Goal: Communication & Community: Answer question/provide support

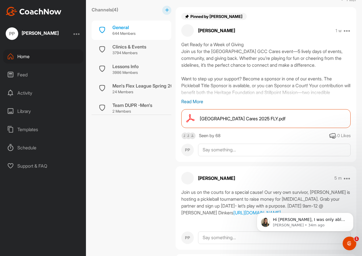
scroll to position [301, 0]
click at [351, 242] on icon "Open Intercom Messenger" at bounding box center [348, 242] width 9 height 9
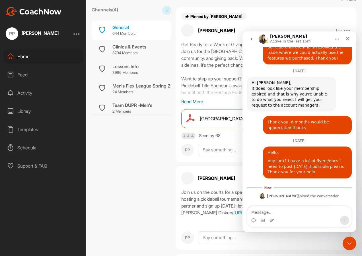
scroll to position [310, 0]
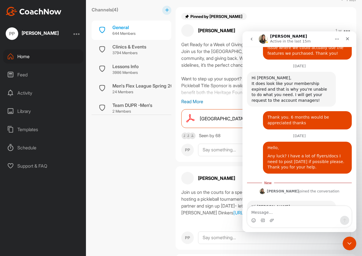
click at [291, 213] on textarea "Message…" at bounding box center [300, 211] width 104 height 10
type textarea "Hello,"
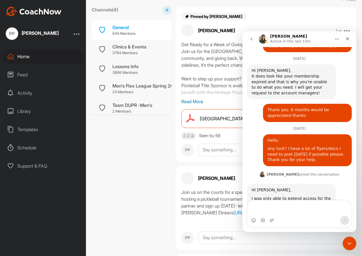
scroll to position [323, 0]
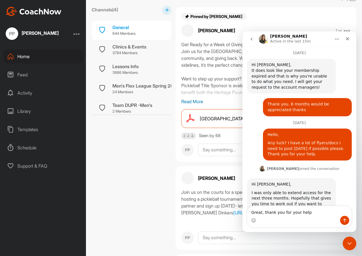
type textarea "Great, thank you for your help!"
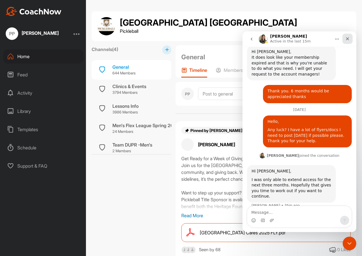
drag, startPoint x: 347, startPoint y: 38, endPoint x: 536, endPoint y: 101, distance: 199.4
click at [347, 38] on icon "Close" at bounding box center [347, 38] width 3 height 3
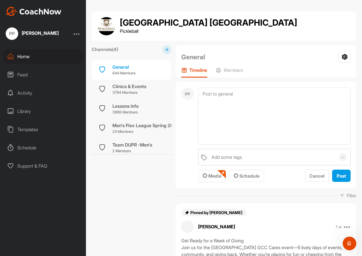
click at [224, 91] on textarea at bounding box center [274, 115] width 153 height 57
click at [220, 175] on span "Media" at bounding box center [212, 176] width 19 height 6
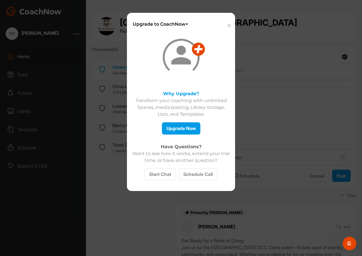
click at [229, 26] on button "✕" at bounding box center [228, 25] width 13 height 17
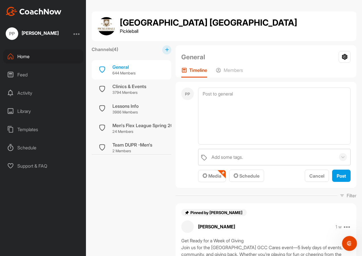
click at [348, 243] on icon "Open Intercom Messenger" at bounding box center [348, 242] width 9 height 9
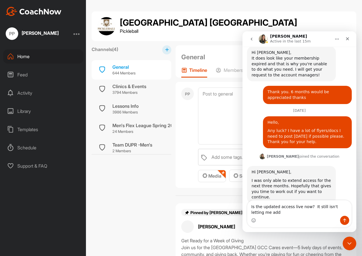
scroll to position [342, 0]
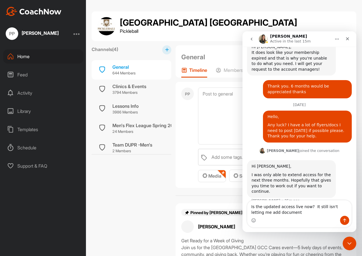
type textarea "Is the updated access live now? It still isn't letting me add documents"
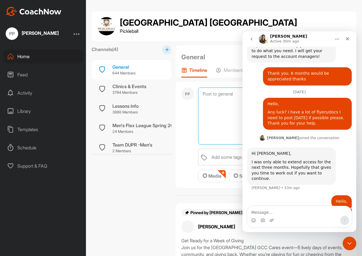
click at [219, 95] on textarea at bounding box center [274, 115] width 153 height 57
type textarea "The water fountain at the West courts is being worked on and will be out of ord…"
click at [346, 39] on icon "Close" at bounding box center [348, 38] width 5 height 5
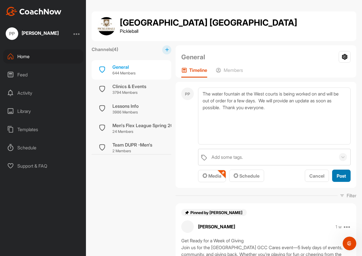
click at [340, 176] on span "Post" at bounding box center [341, 176] width 9 height 6
